Goal: Task Accomplishment & Management: Complete application form

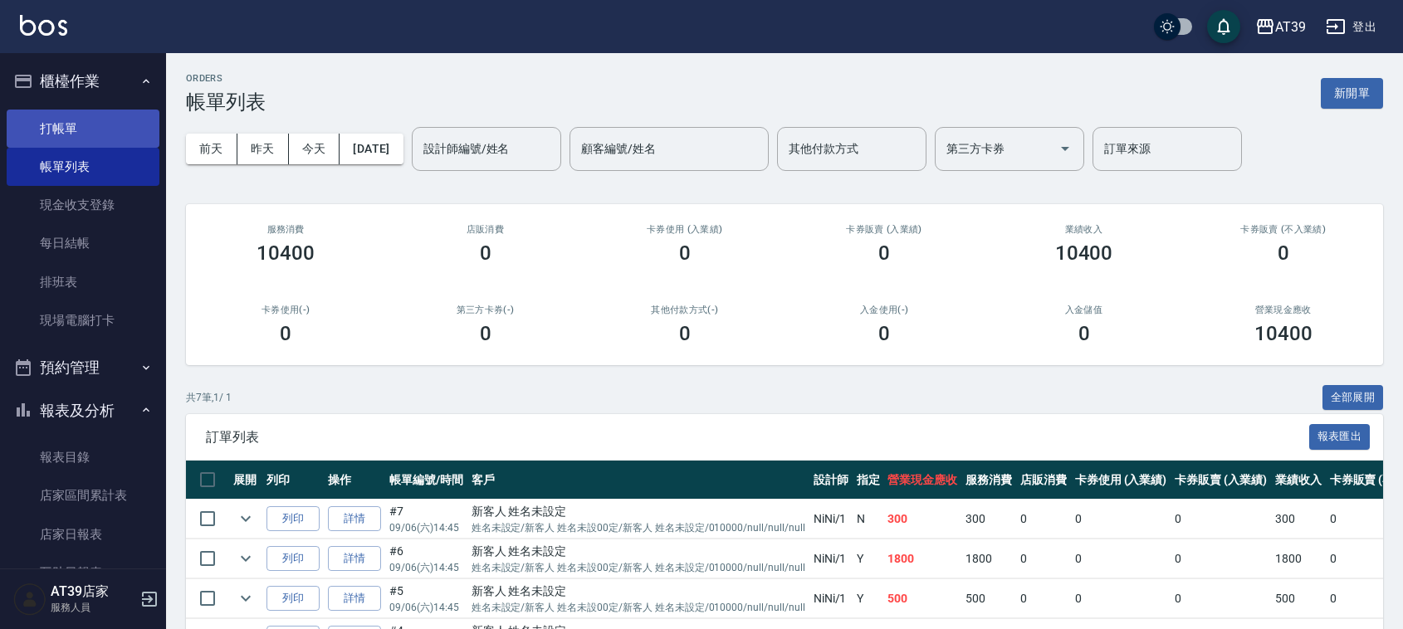
click at [64, 113] on link "打帳單" at bounding box center [83, 129] width 153 height 38
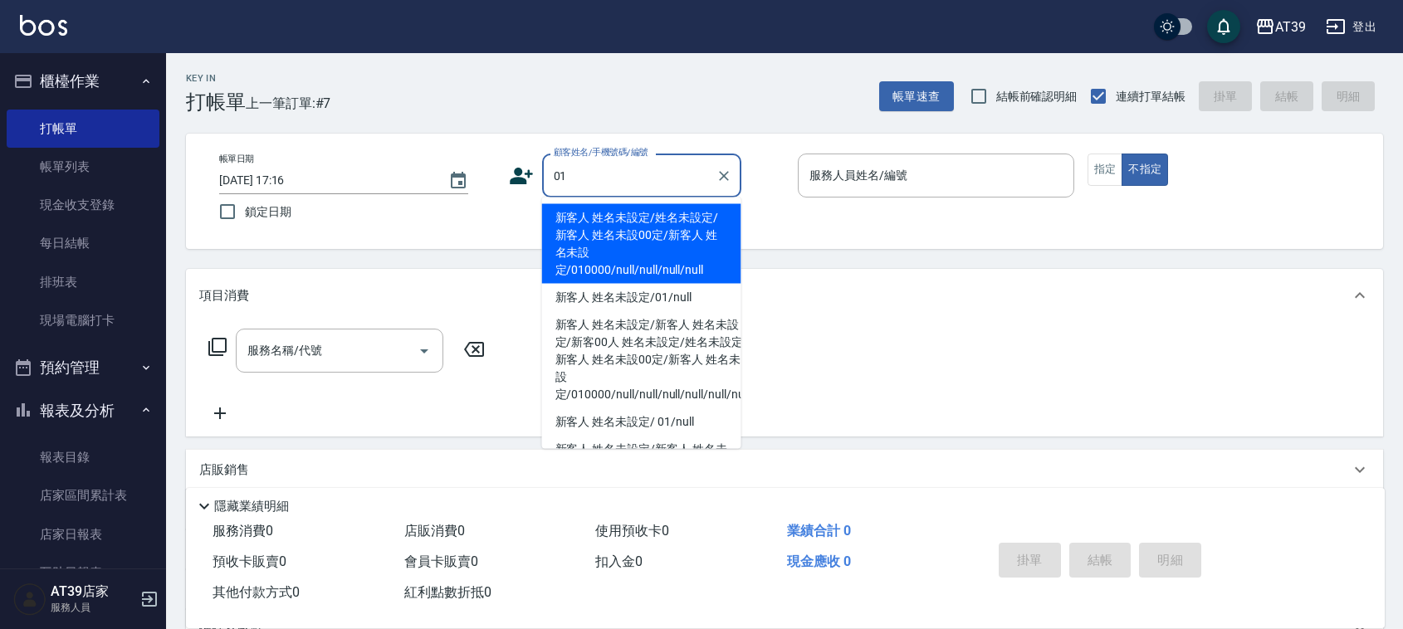
type input "新客人 姓名未設定/姓名未設定/新客人 姓名未設00定/新客人 姓名未設定/010000/null/null/null/null"
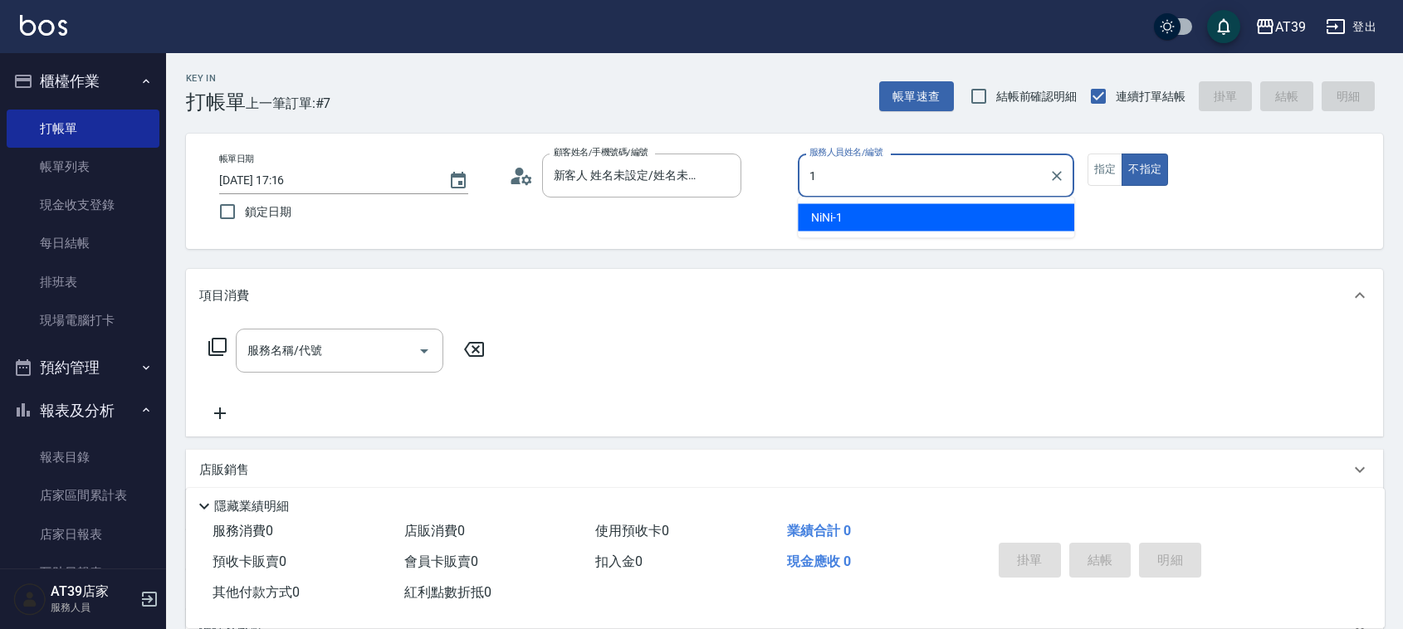
type input "NiNi-1"
type button "false"
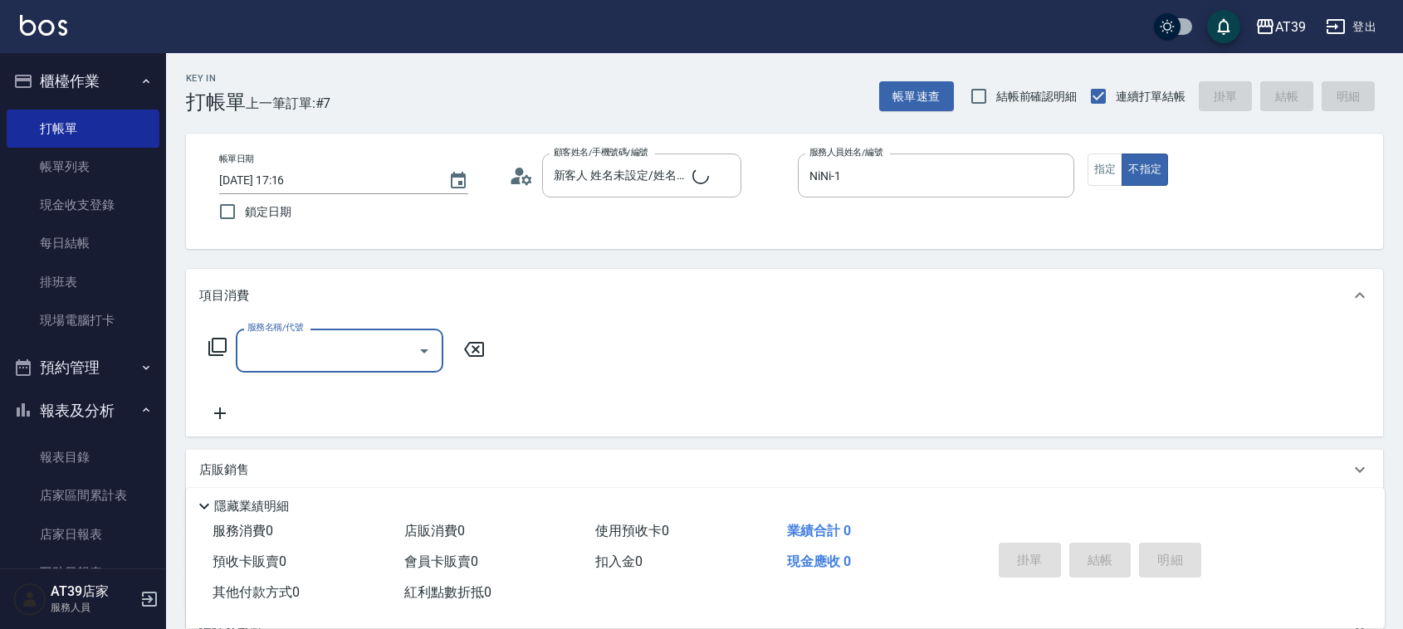
type input "新客人 姓名未設定/01/null"
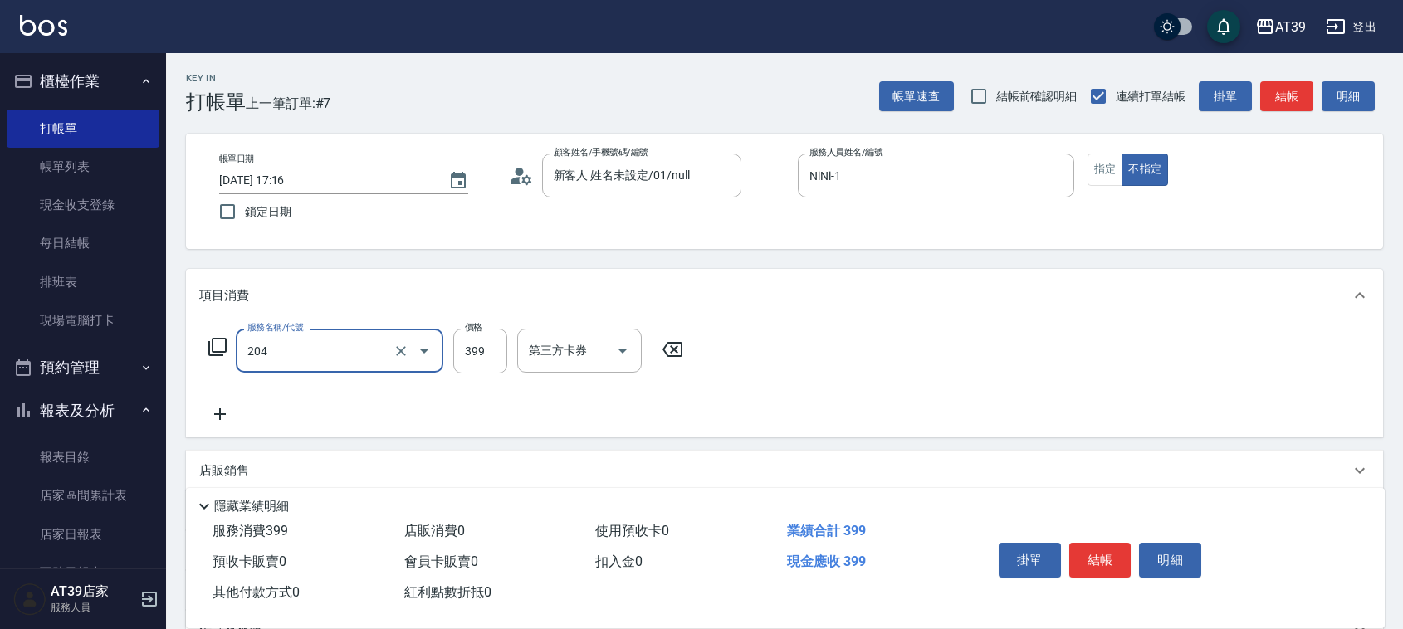
type input "A級洗+剪(204)"
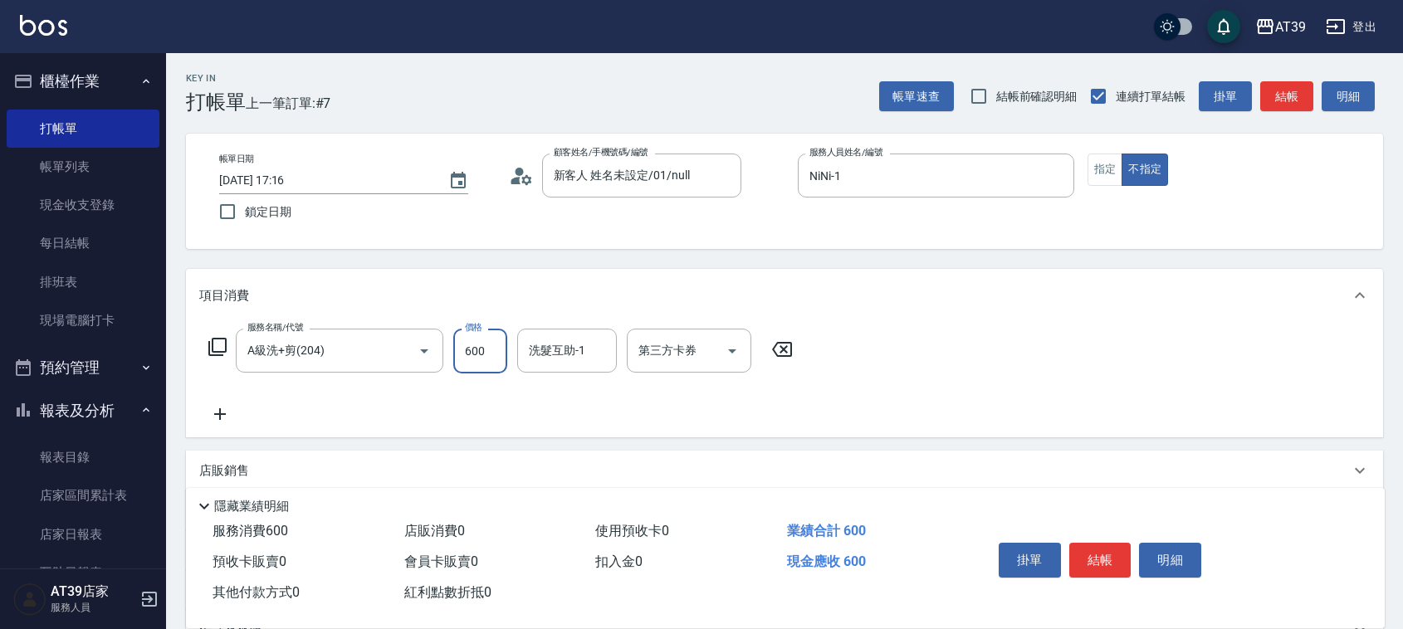
type input "600"
type input "芊芊-27"
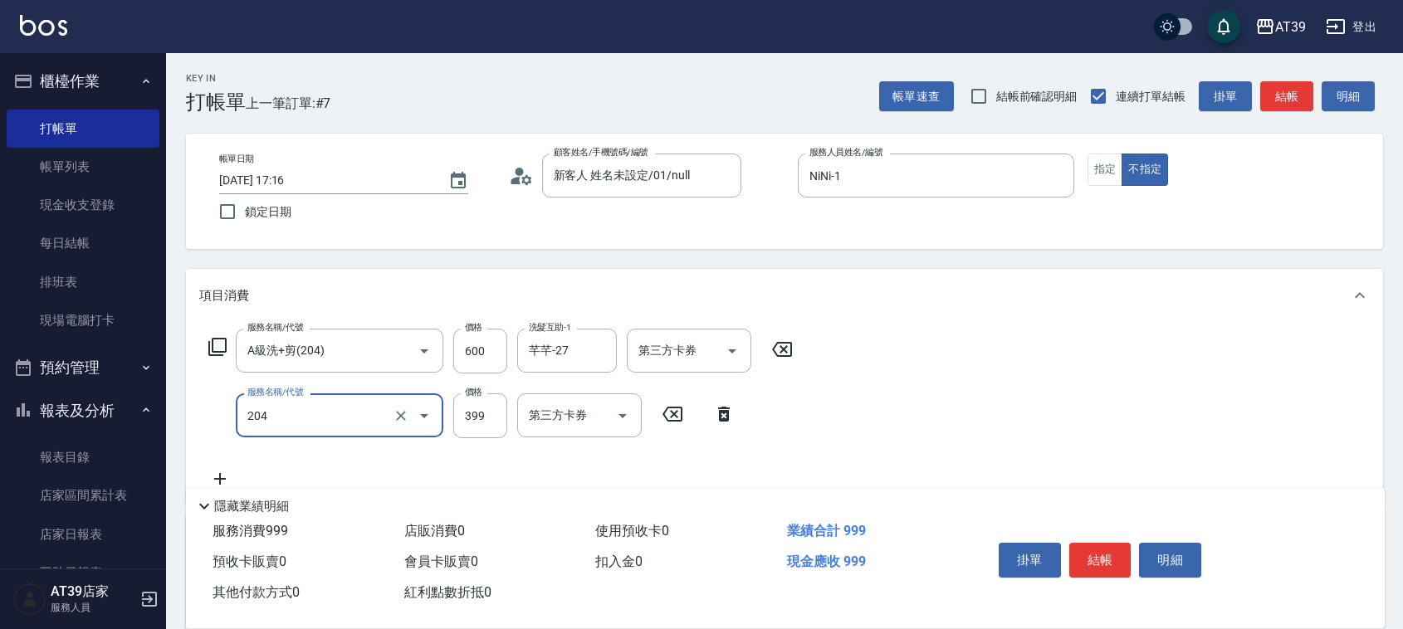
type input "A級洗+剪(204)"
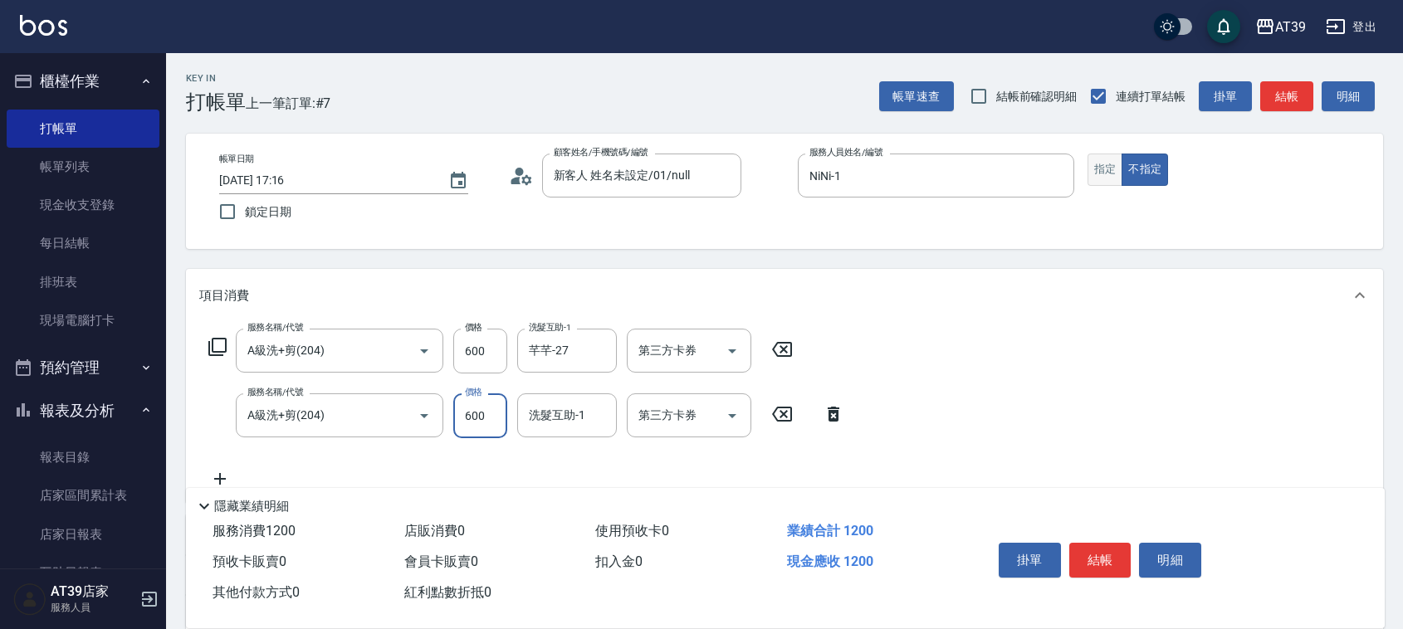
type input "600"
click at [1101, 178] on button "指定" at bounding box center [1105, 170] width 36 height 32
click at [1267, 88] on button "結帳" at bounding box center [1286, 96] width 53 height 31
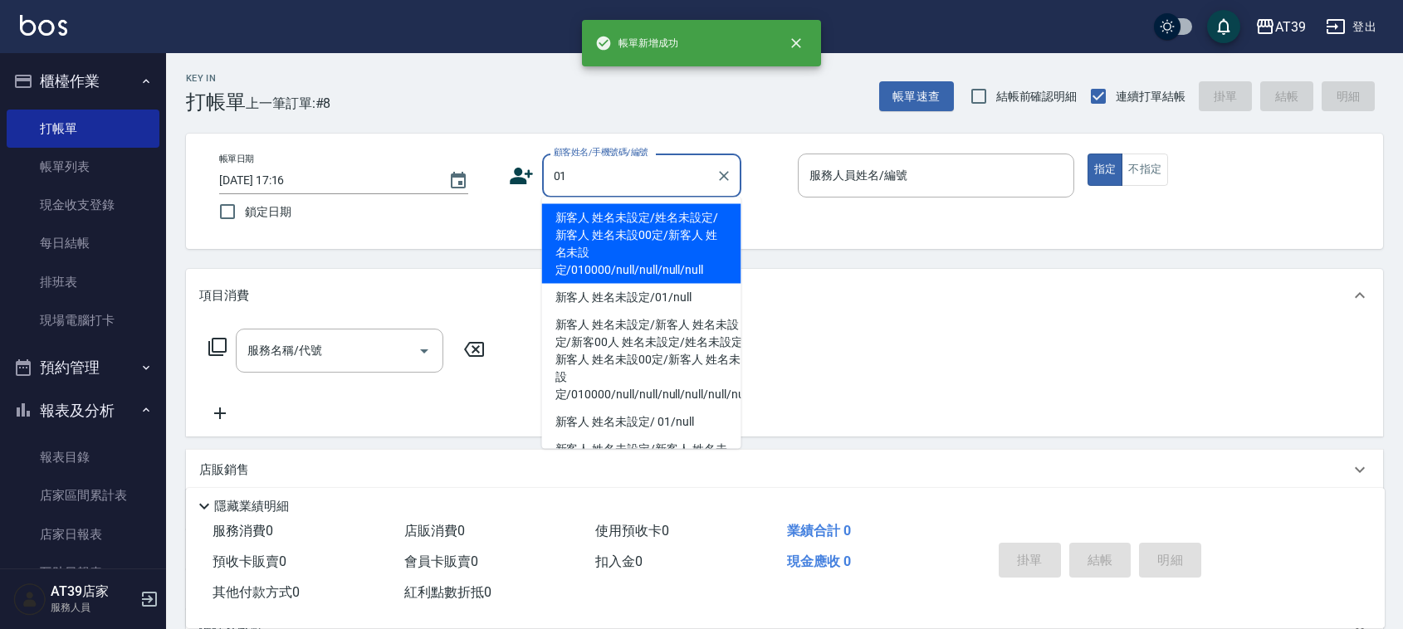
type input "新客人 姓名未設定/姓名未設定/新客人 姓名未設00定/新客人 姓名未設定/010000/null/null/null/null"
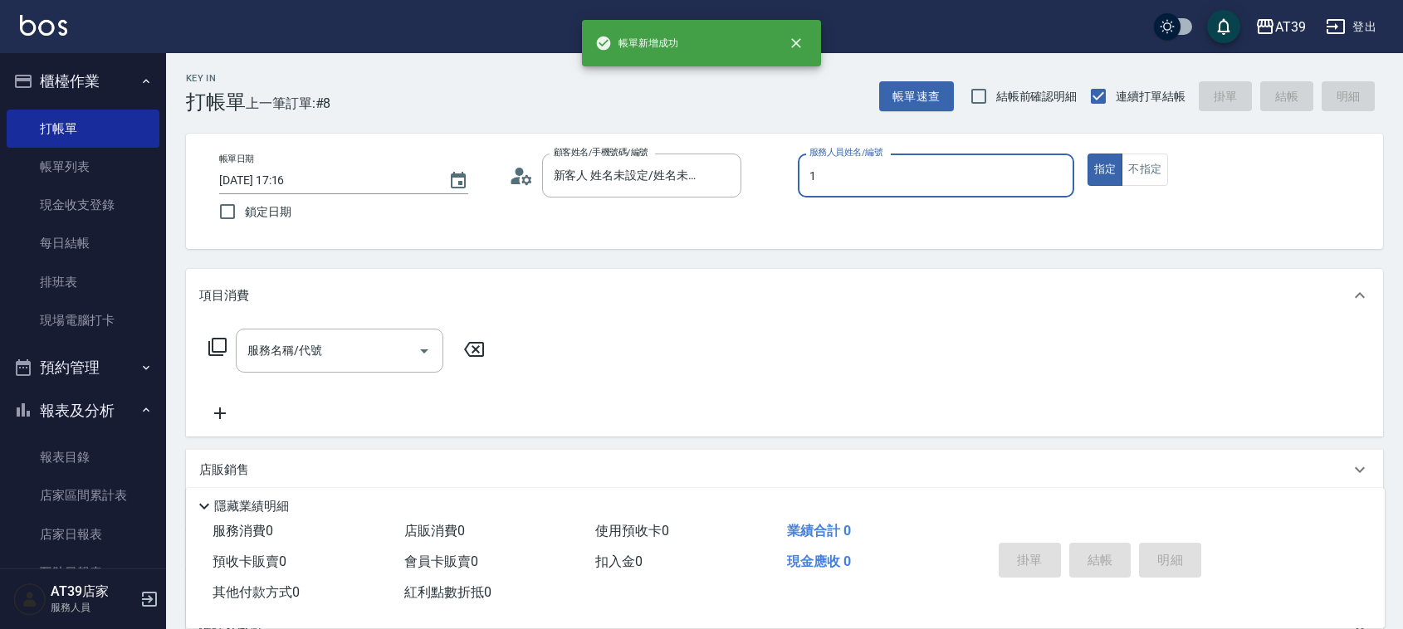
type input "NiNi-1"
type button "true"
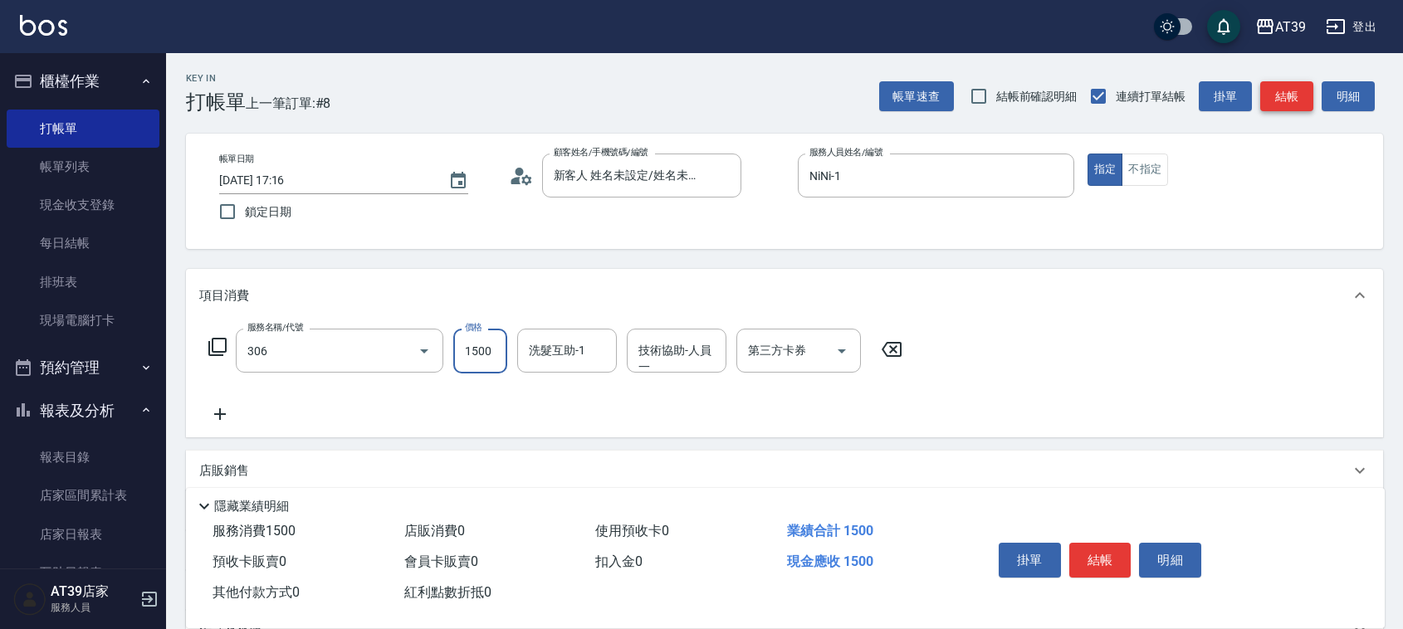
type input "離子燙(306)"
type input "2600"
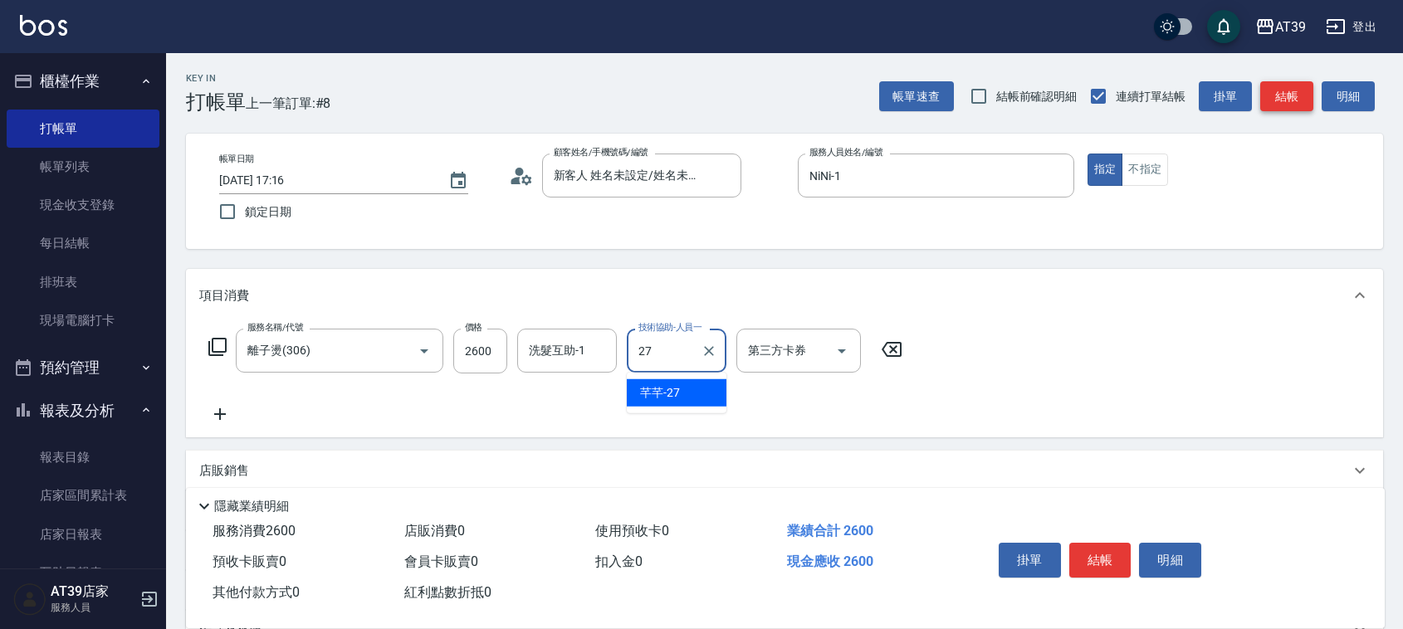
type input "芊芊-27"
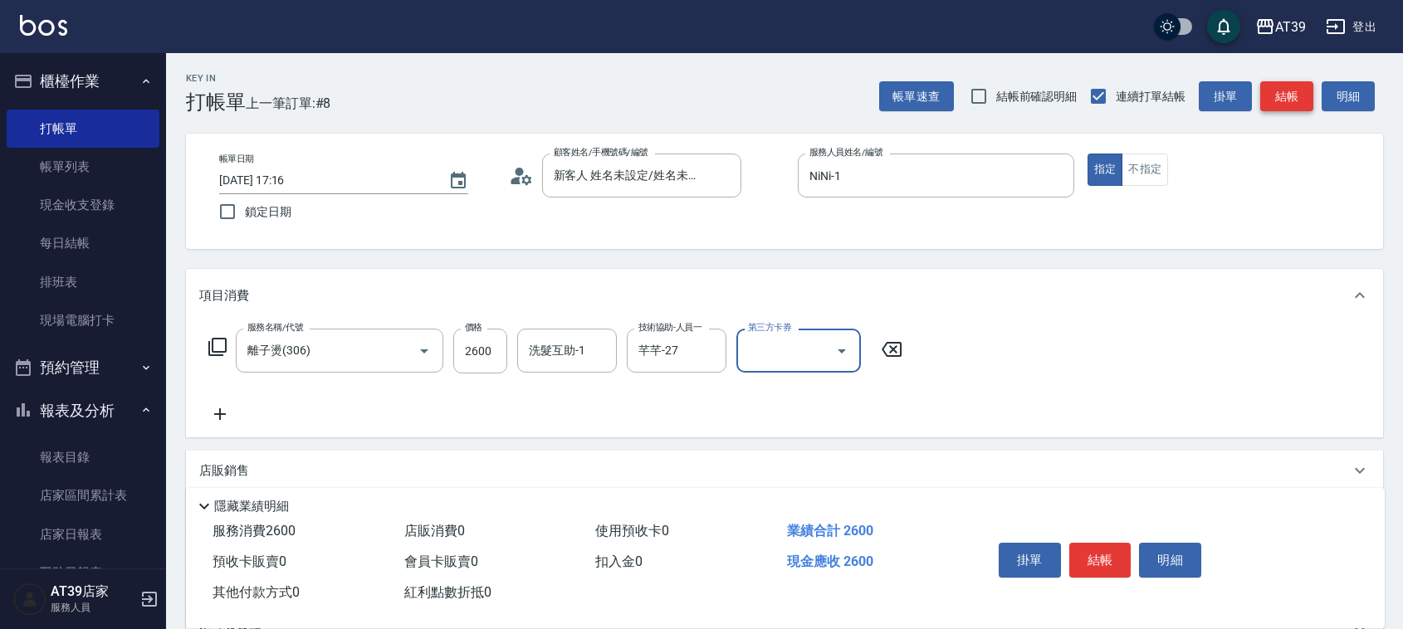
click at [1267, 88] on button "結帳" at bounding box center [1286, 96] width 53 height 31
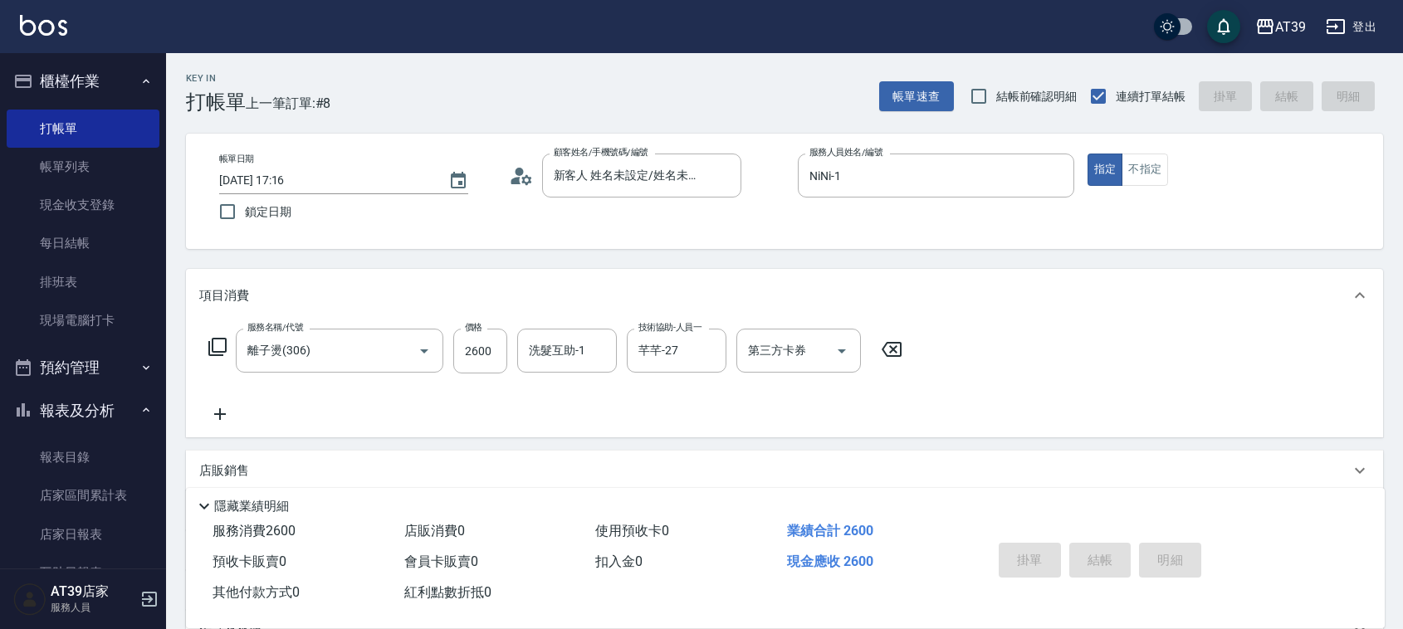
type input "2025/09/06 17:17"
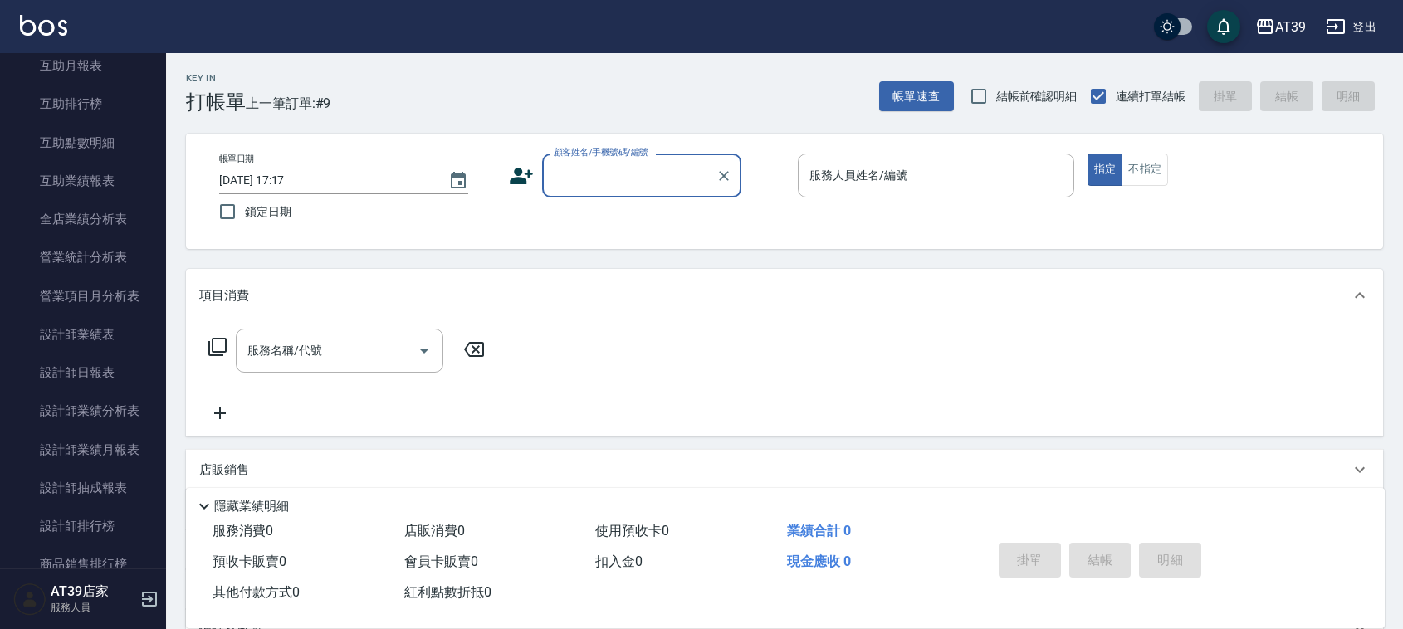
scroll to position [569, 0]
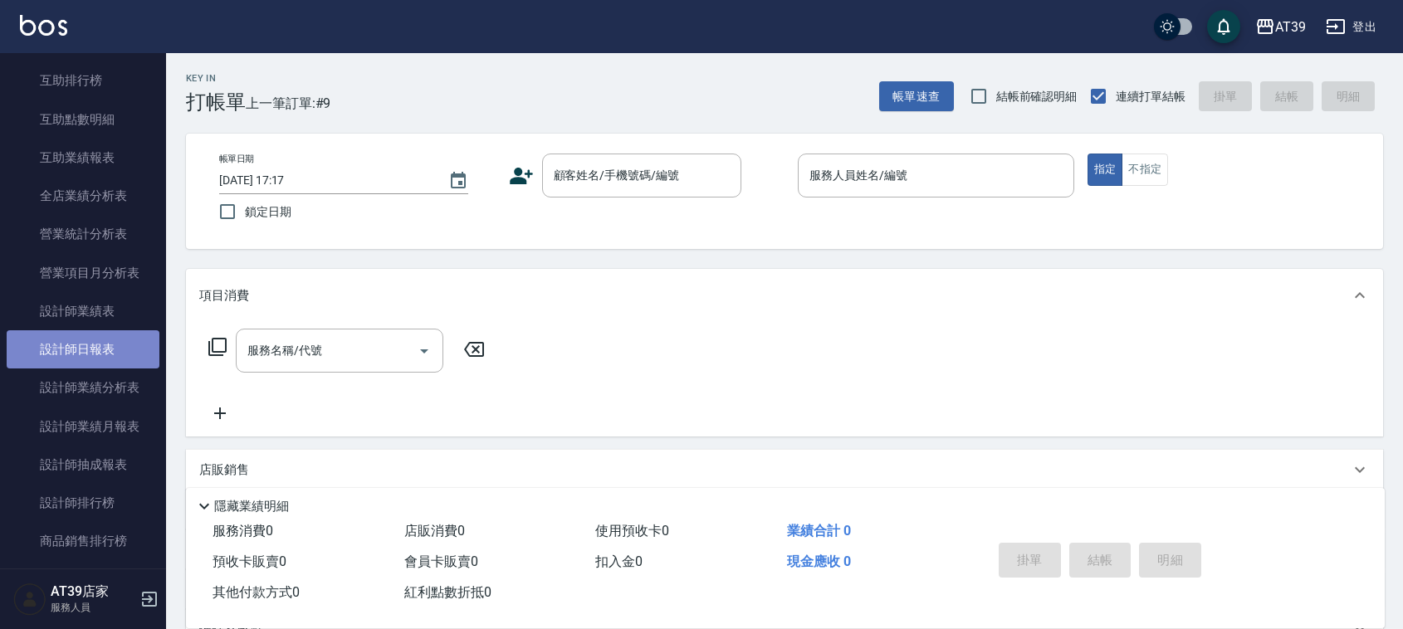
click at [102, 355] on link "設計師日報表" at bounding box center [83, 349] width 153 height 38
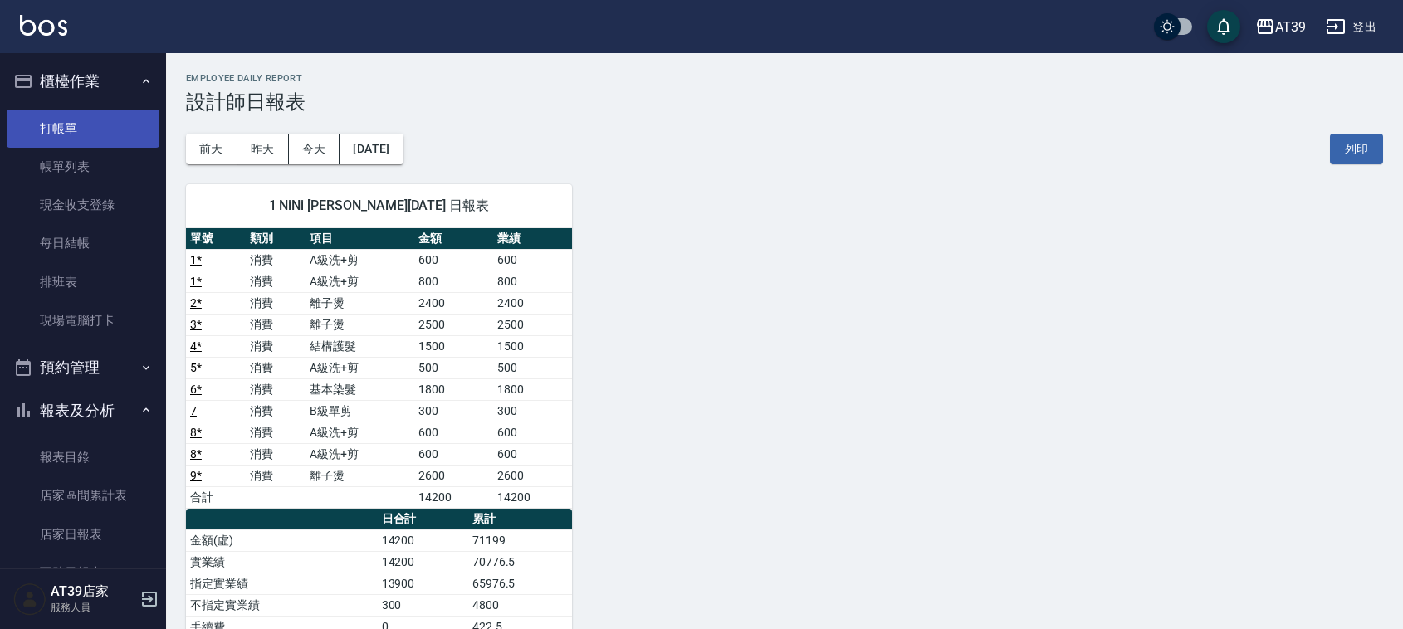
click at [60, 115] on link "打帳單" at bounding box center [83, 129] width 153 height 38
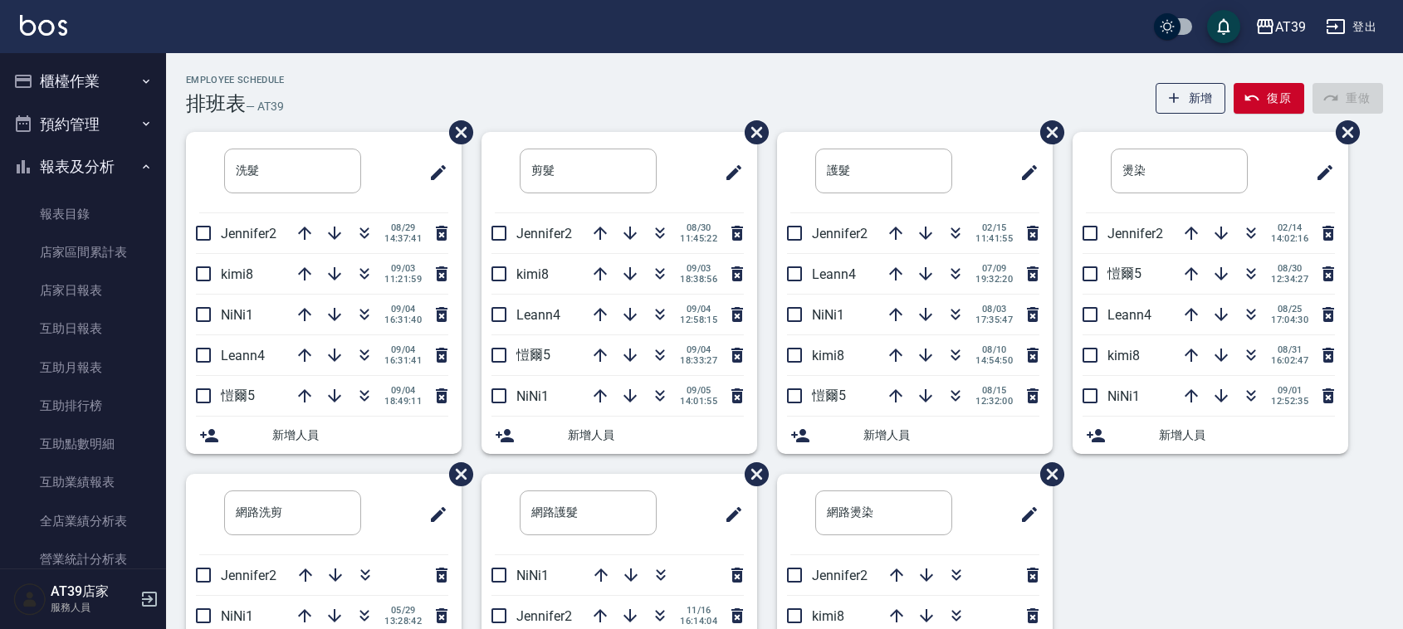
drag, startPoint x: 333, startPoint y: 545, endPoint x: 682, endPoint y: 139, distance: 535.6
click at [682, 139] on li "剪髮 ​" at bounding box center [619, 172] width 276 height 81
click at [660, 312] on icon "button" at bounding box center [660, 315] width 20 height 20
drag, startPoint x: 660, startPoint y: 312, endPoint x: 677, endPoint y: 363, distance: 53.5
